Goal: Task Accomplishment & Management: Use online tool/utility

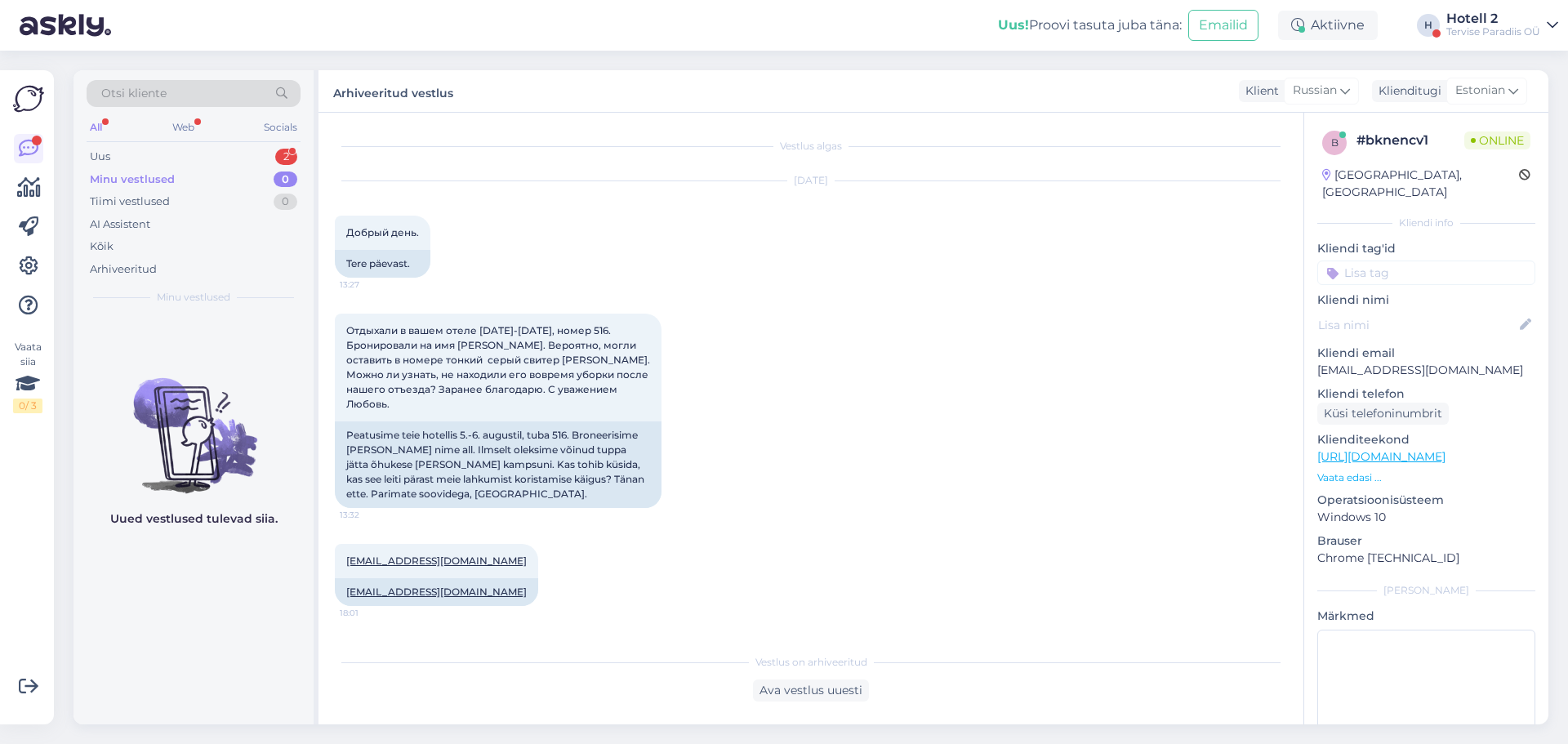
scroll to position [2014, 0]
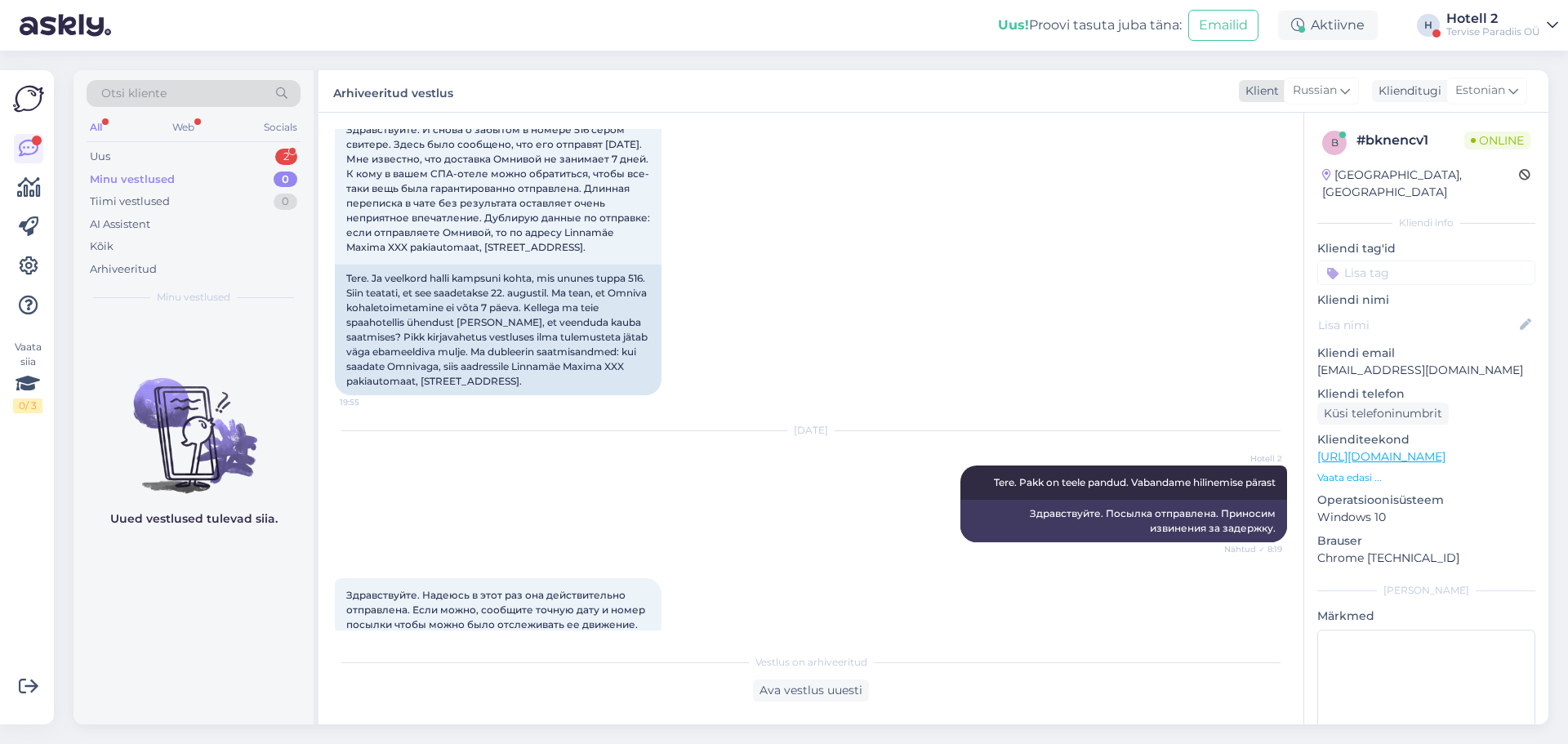
click at [1345, 91] on icon at bounding box center [1345, 90] width 10 height 18
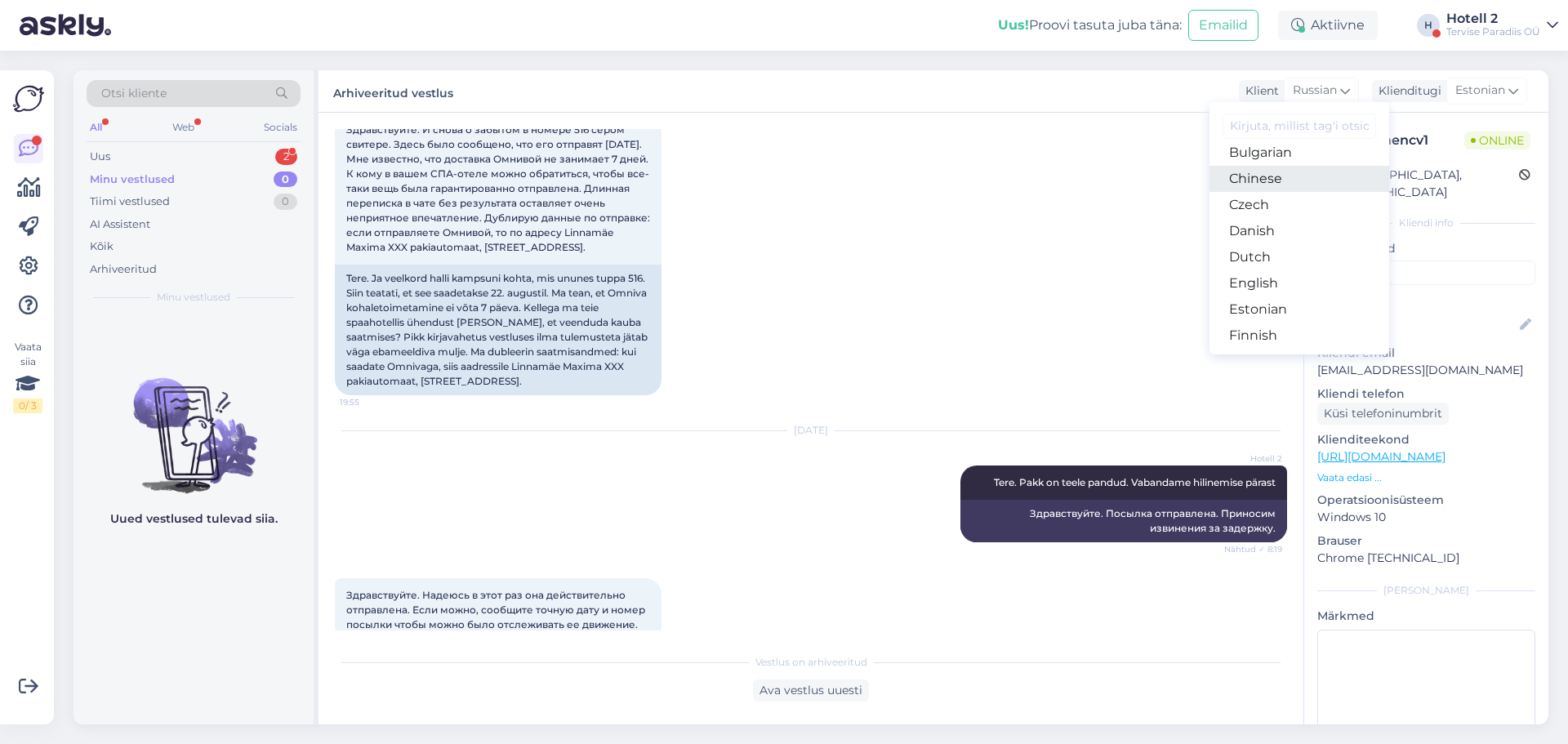
scroll to position [164, 0]
click at [1263, 214] on link "Estonian" at bounding box center [1299, 208] width 180 height 26
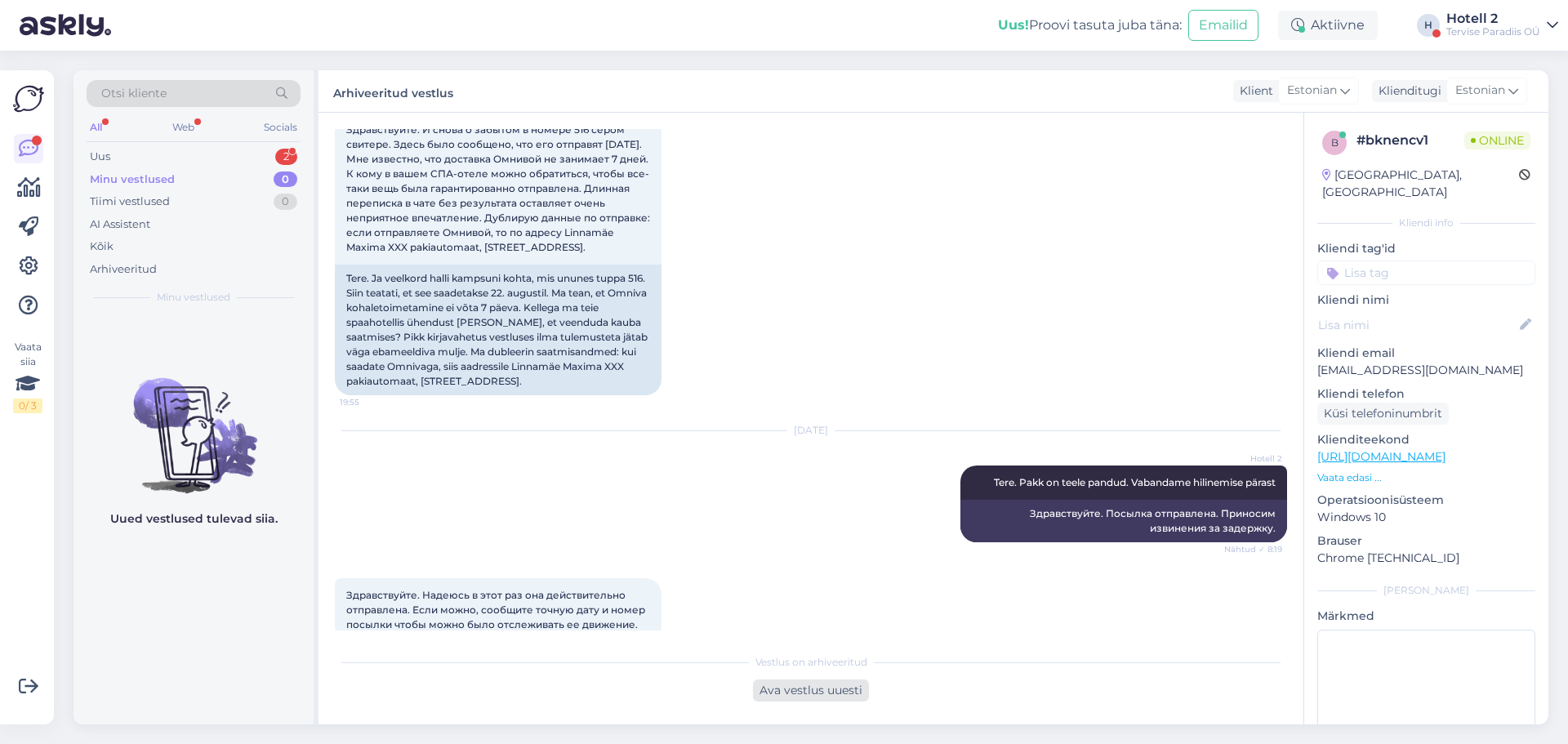
click at [811, 693] on div "Ava vestlus uuesti" at bounding box center [811, 690] width 116 height 22
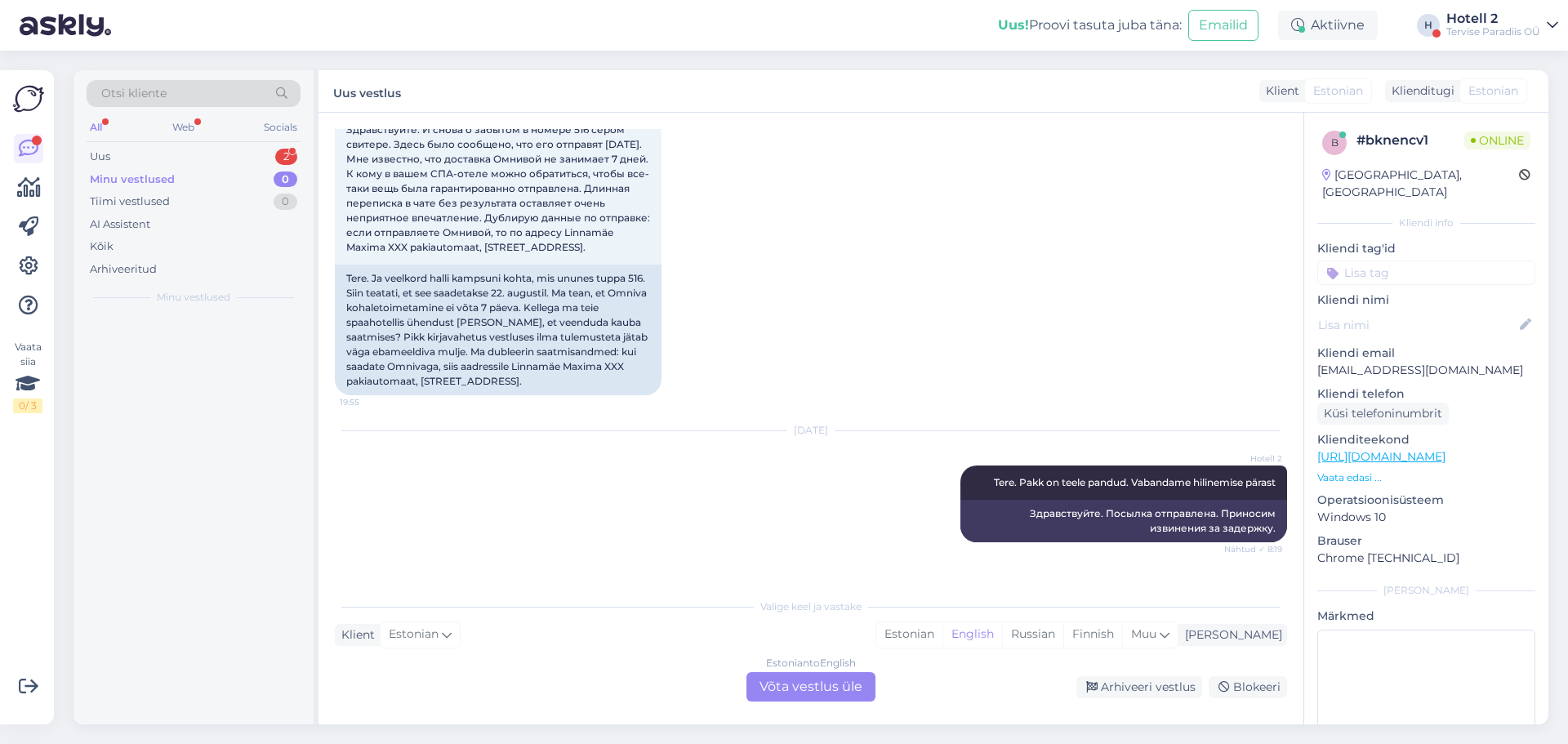
scroll to position [2030, 0]
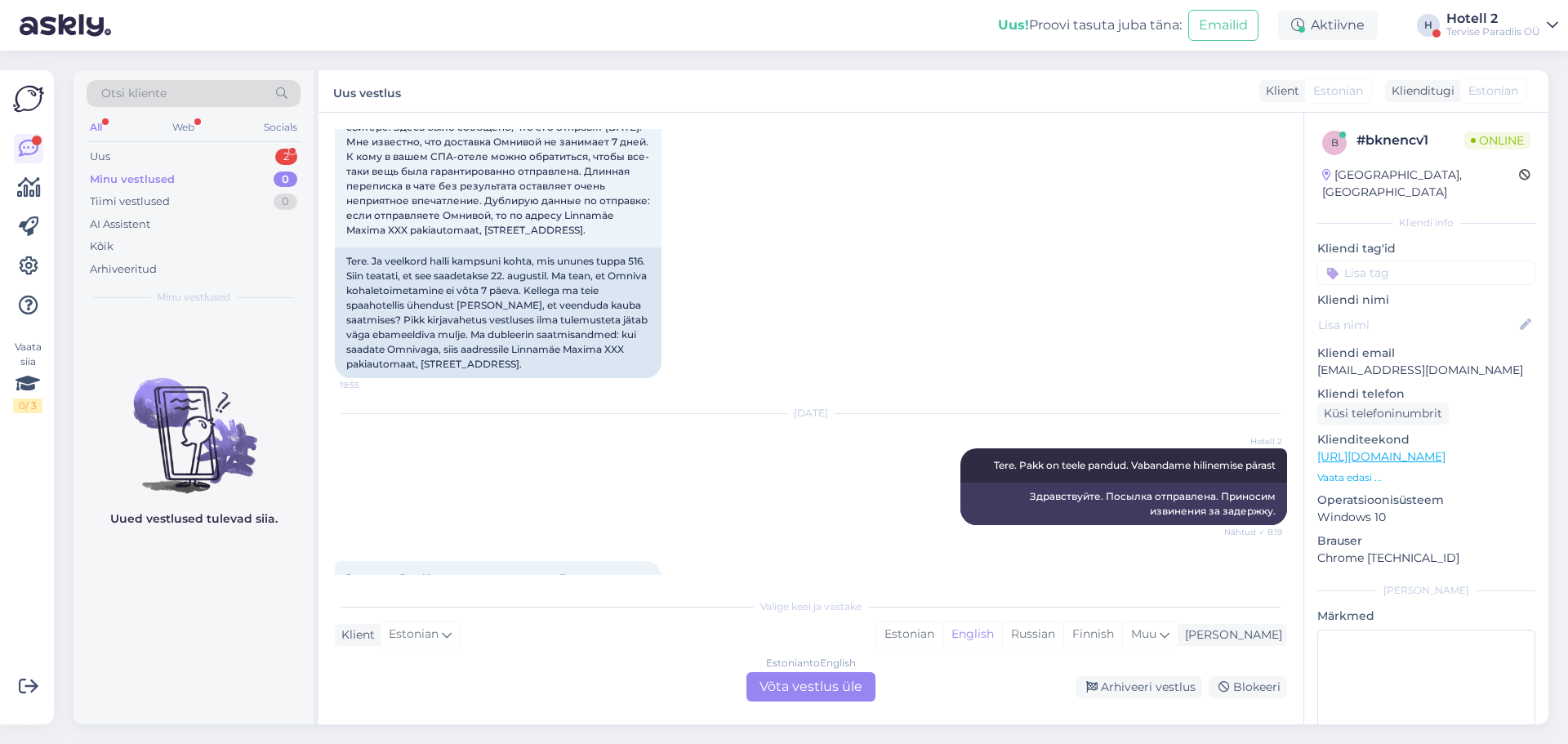
click at [809, 675] on div "Estonian to English Võta vestlus üle" at bounding box center [811, 687] width 129 height 30
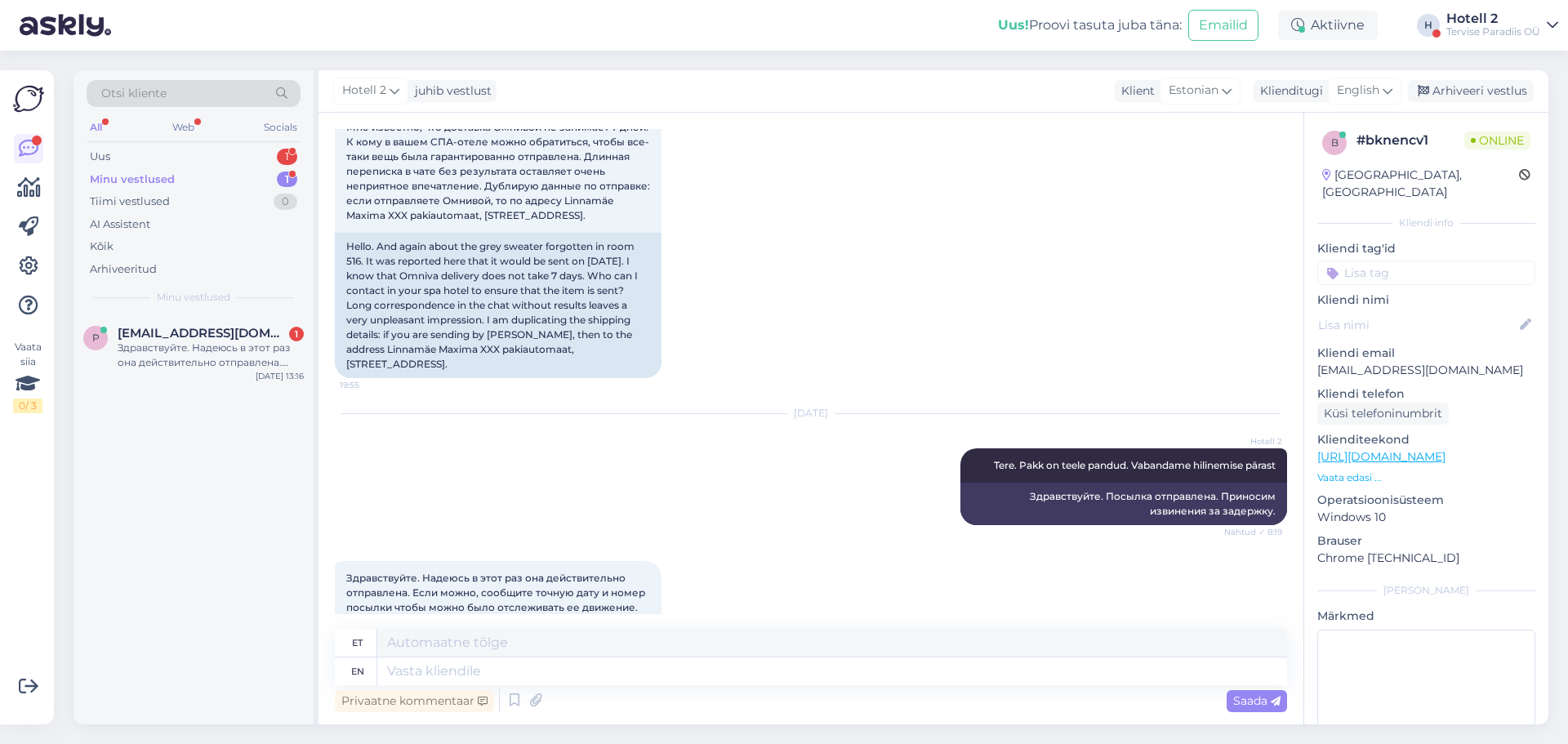
scroll to position [2102, 0]
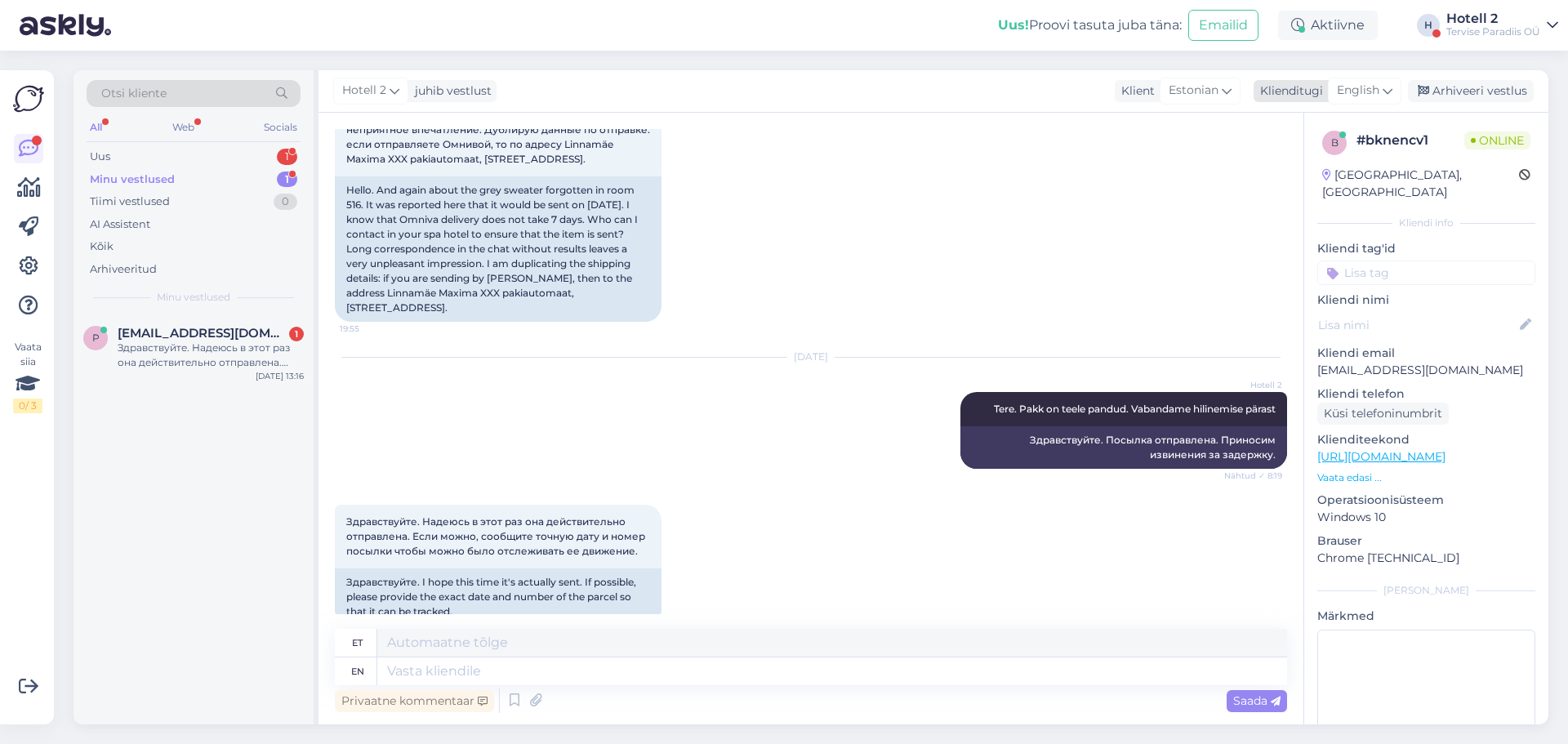
click at [1392, 92] on icon at bounding box center [1387, 90] width 10 height 18
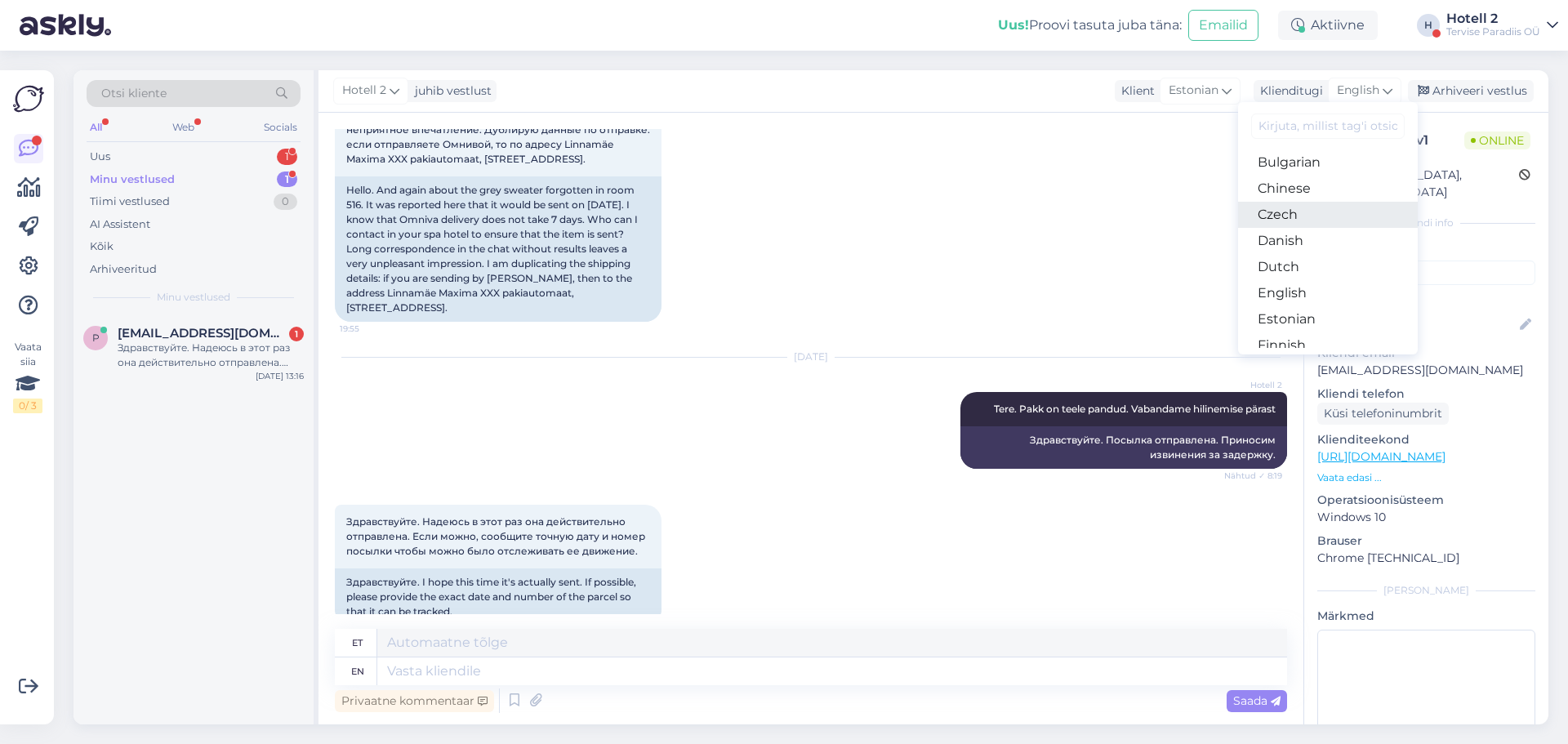
scroll to position [82, 0]
click at [1304, 294] on link "Estonian" at bounding box center [1328, 290] width 180 height 26
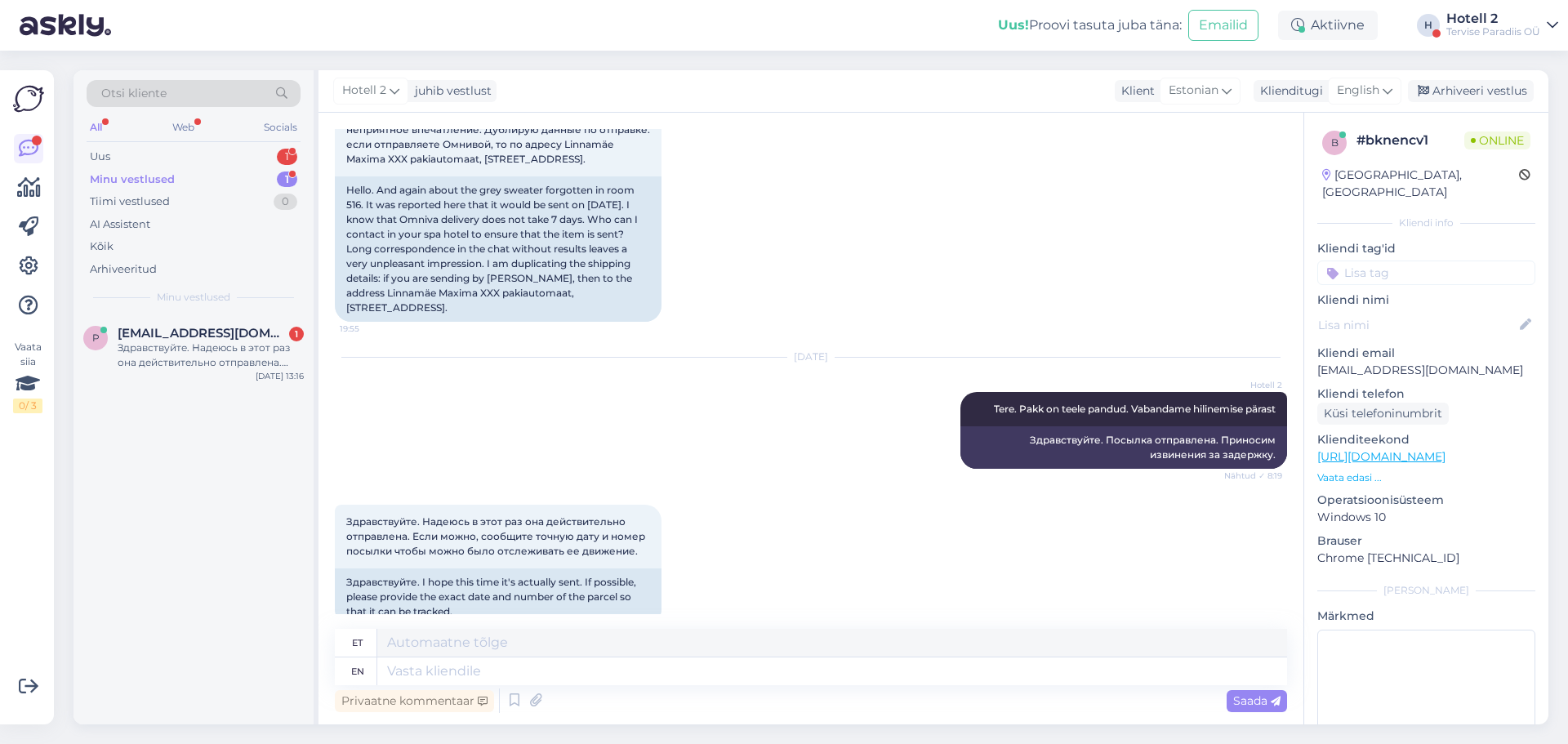
scroll to position [2065, 0]
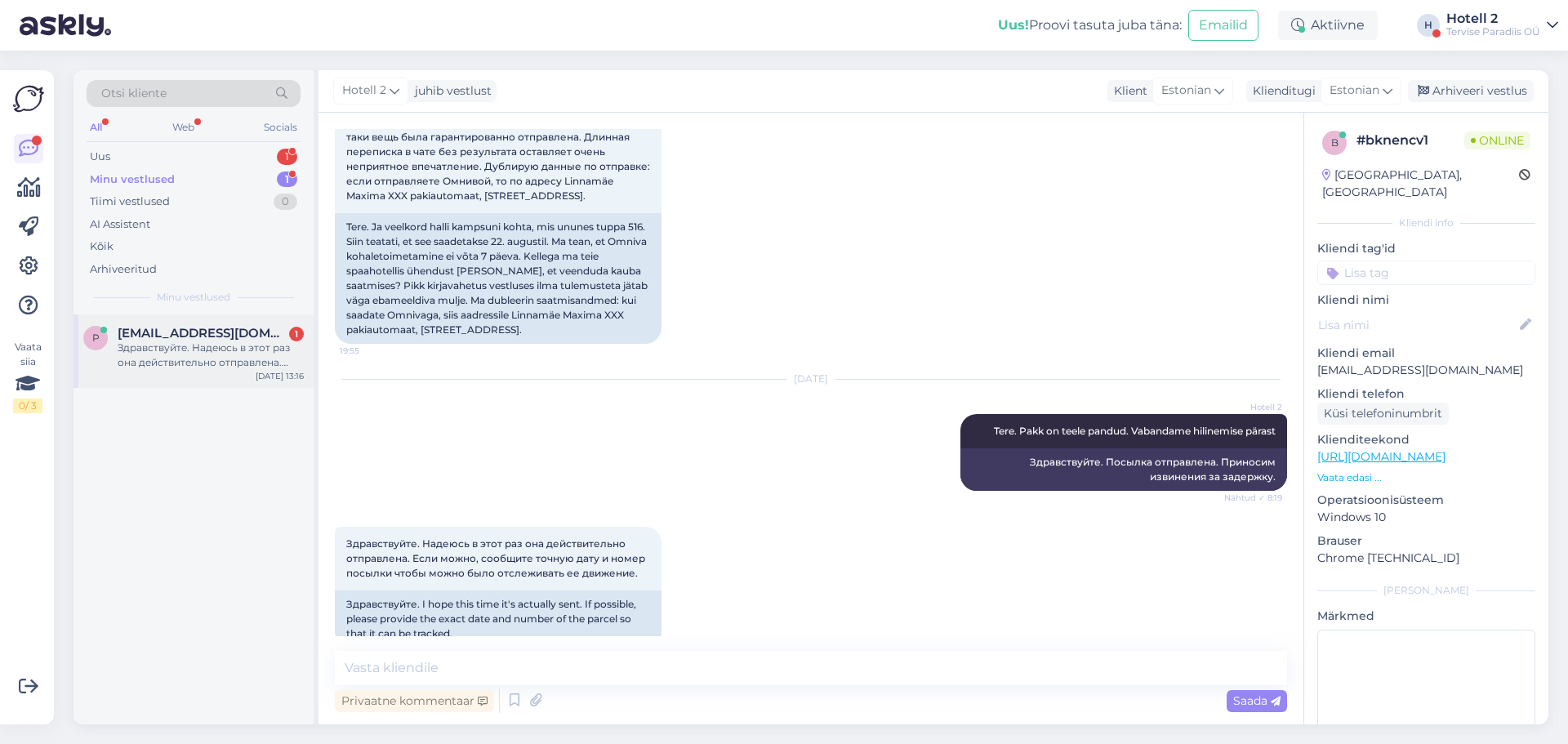
click at [179, 336] on span "[EMAIL_ADDRESS][DOMAIN_NAME]" at bounding box center [202, 332] width 170 height 14
click at [1385, 95] on icon at bounding box center [1387, 90] width 10 height 18
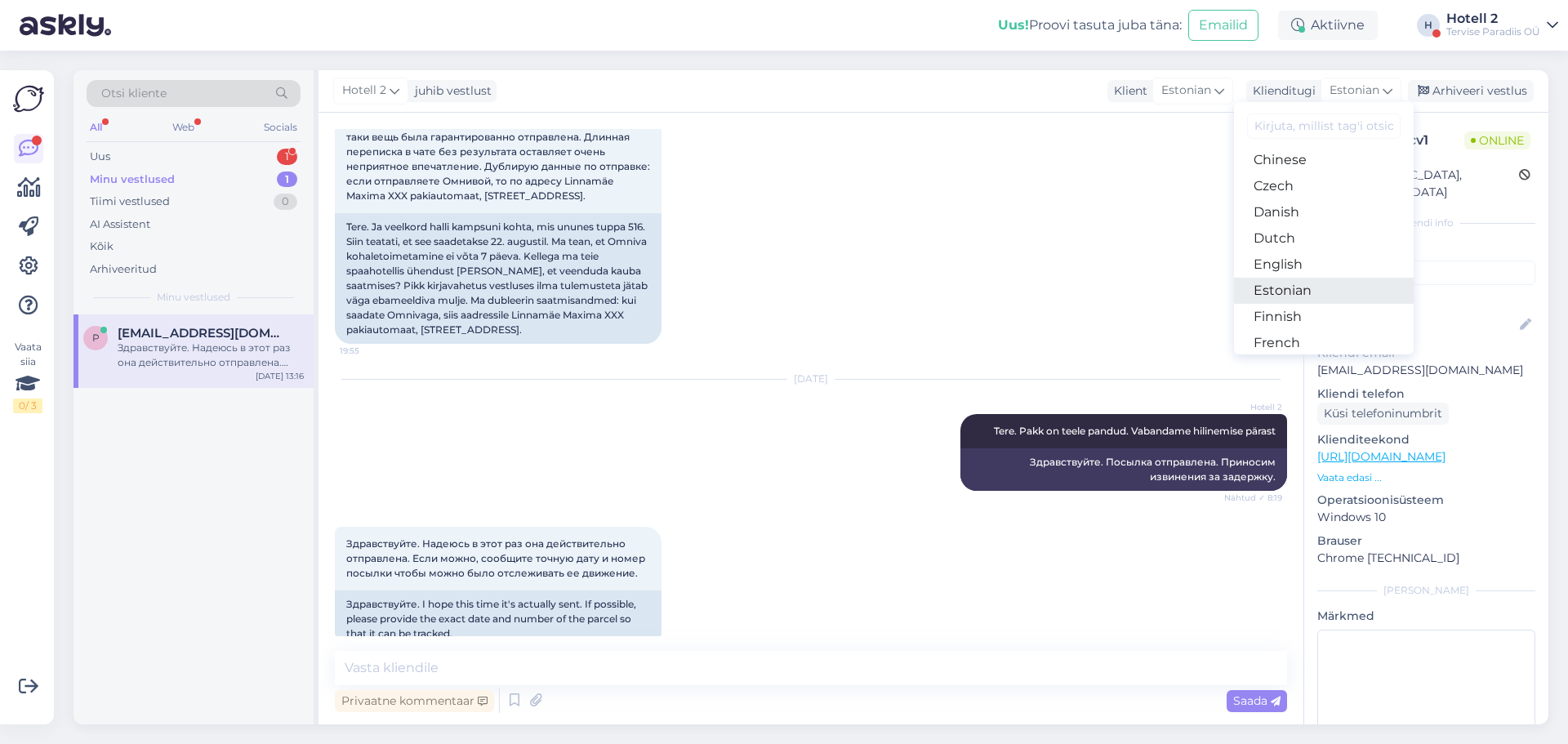
click at [1315, 295] on link "Estonian" at bounding box center [1323, 290] width 180 height 26
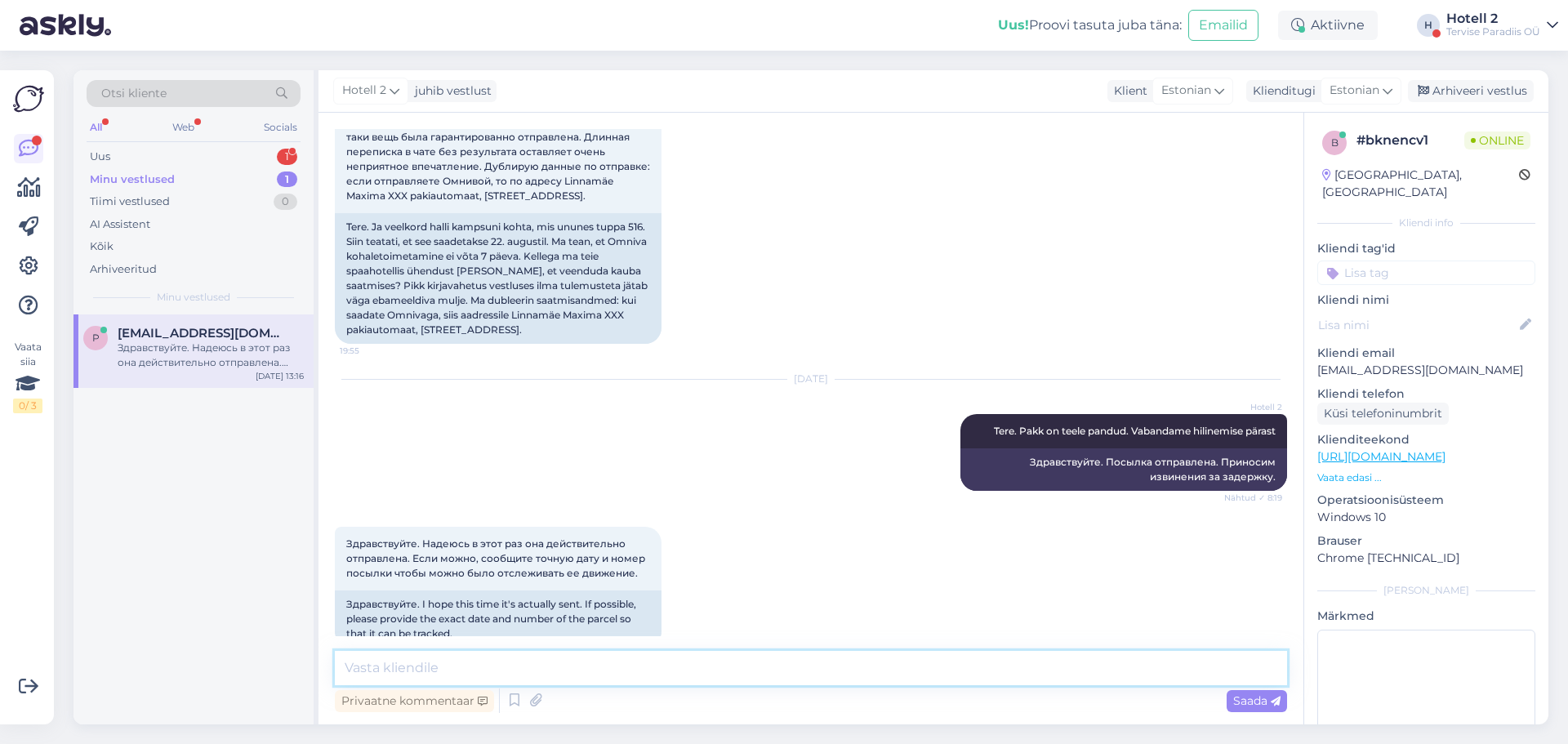
click at [635, 666] on textarea at bounding box center [811, 668] width 952 height 35
click at [291, 152] on div "1" at bounding box center [287, 156] width 20 height 16
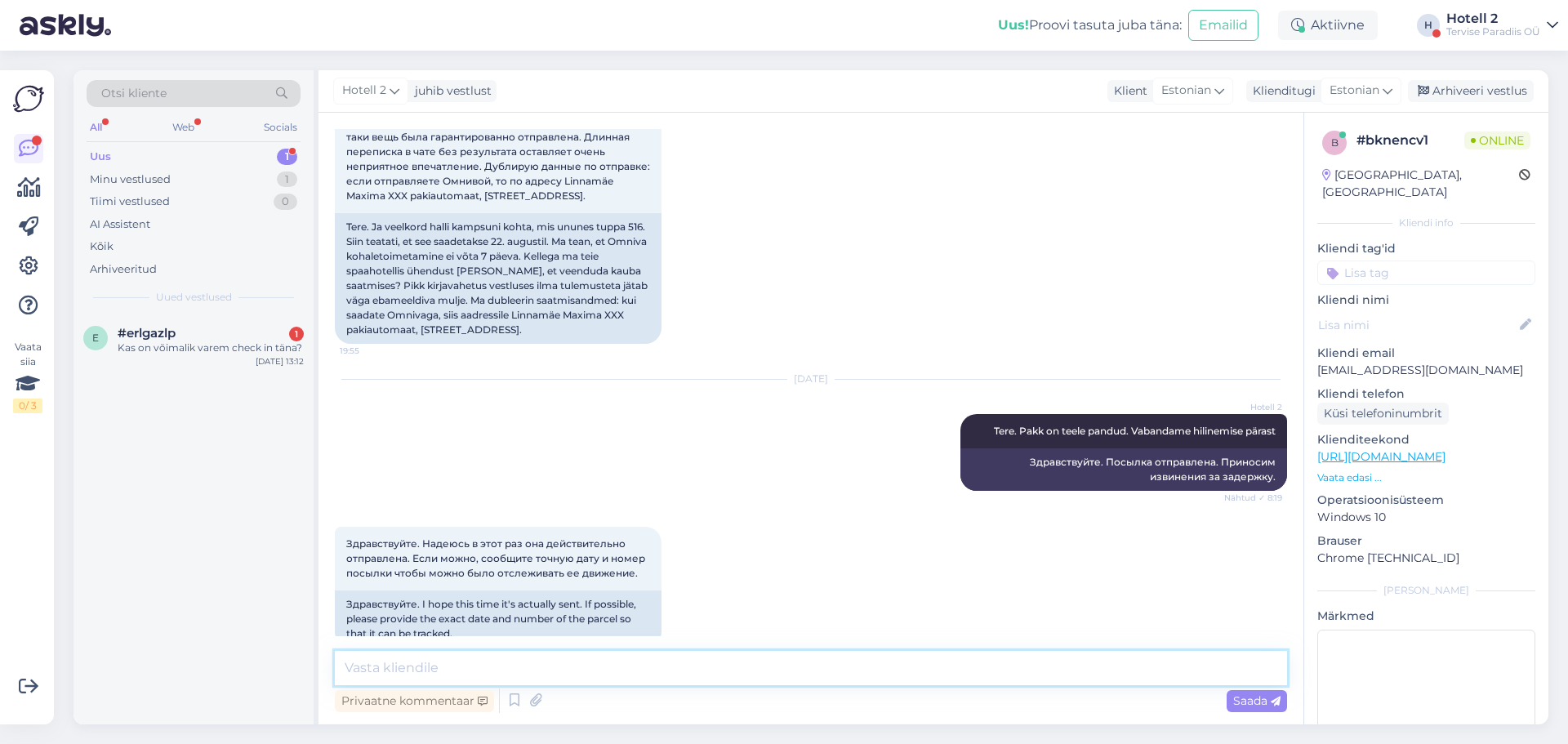
click at [700, 654] on textarea at bounding box center [811, 668] width 952 height 35
click at [441, 671] on textarea at bounding box center [811, 668] width 952 height 35
paste textarea "CC833837575EE"
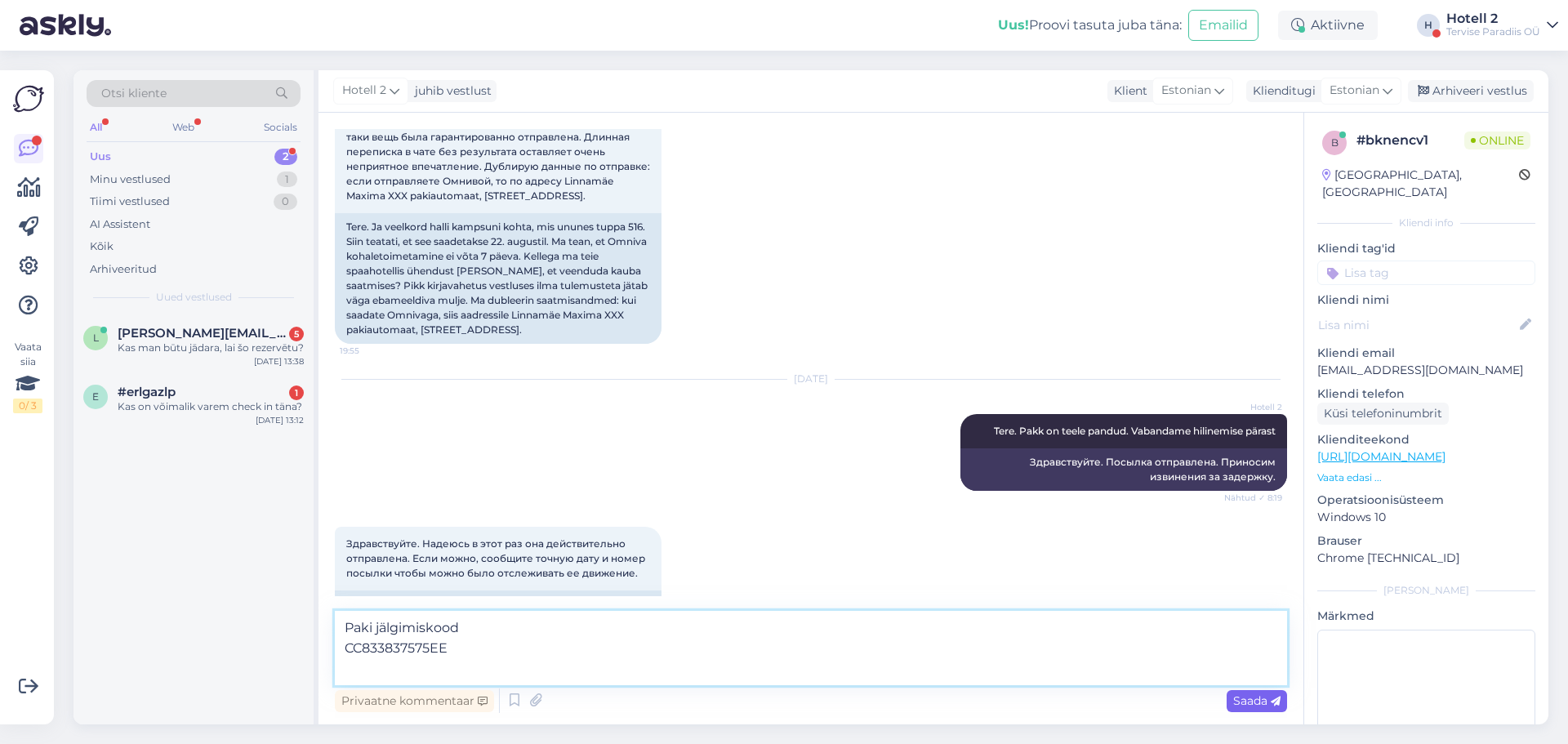
type textarea "Paki jälgimiskood CC833837575EE"
click at [1253, 700] on span "Saada" at bounding box center [1257, 700] width 47 height 14
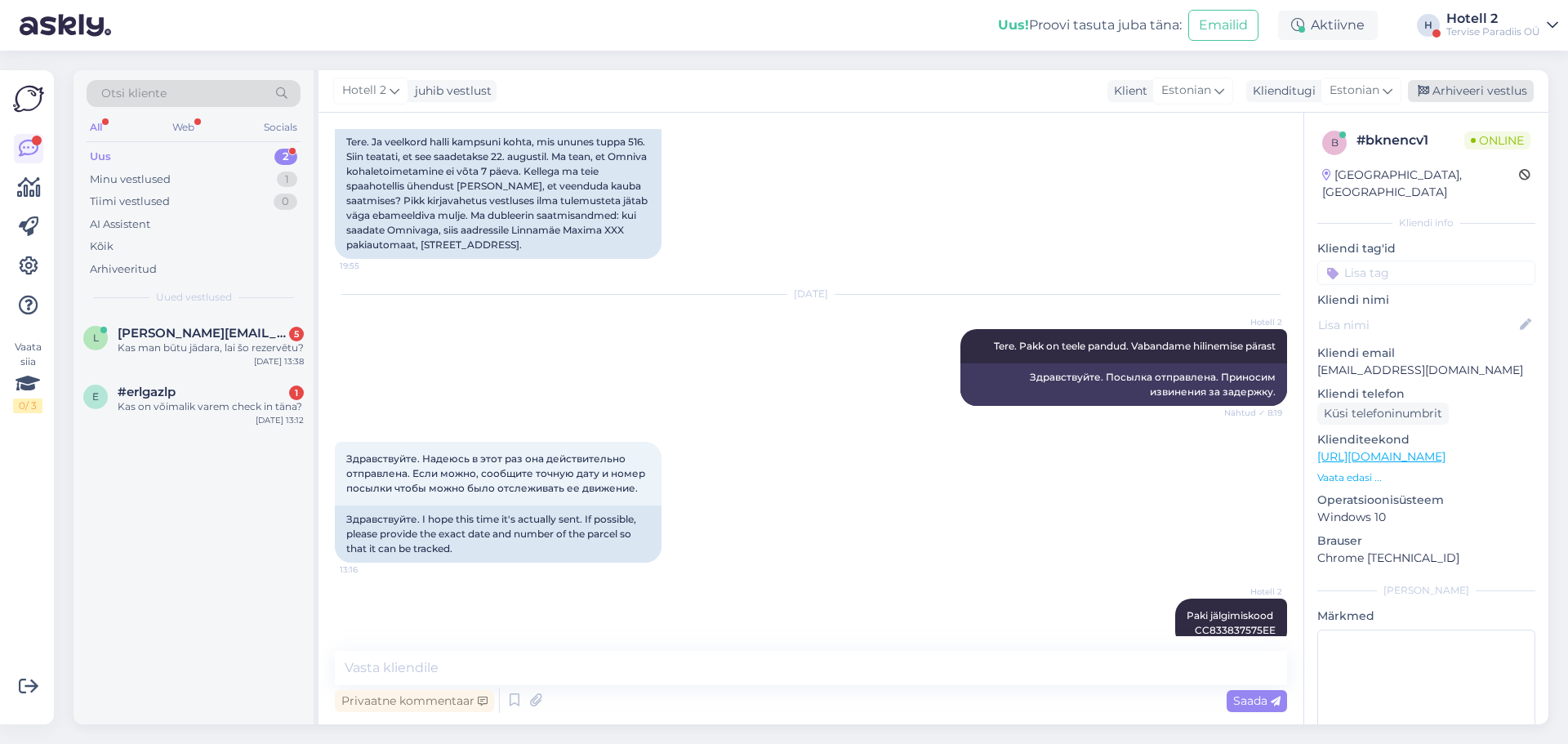
click at [1496, 87] on div "Arhiveeri vestlus" at bounding box center [1470, 91] width 126 height 22
